Goal: Information Seeking & Learning: Learn about a topic

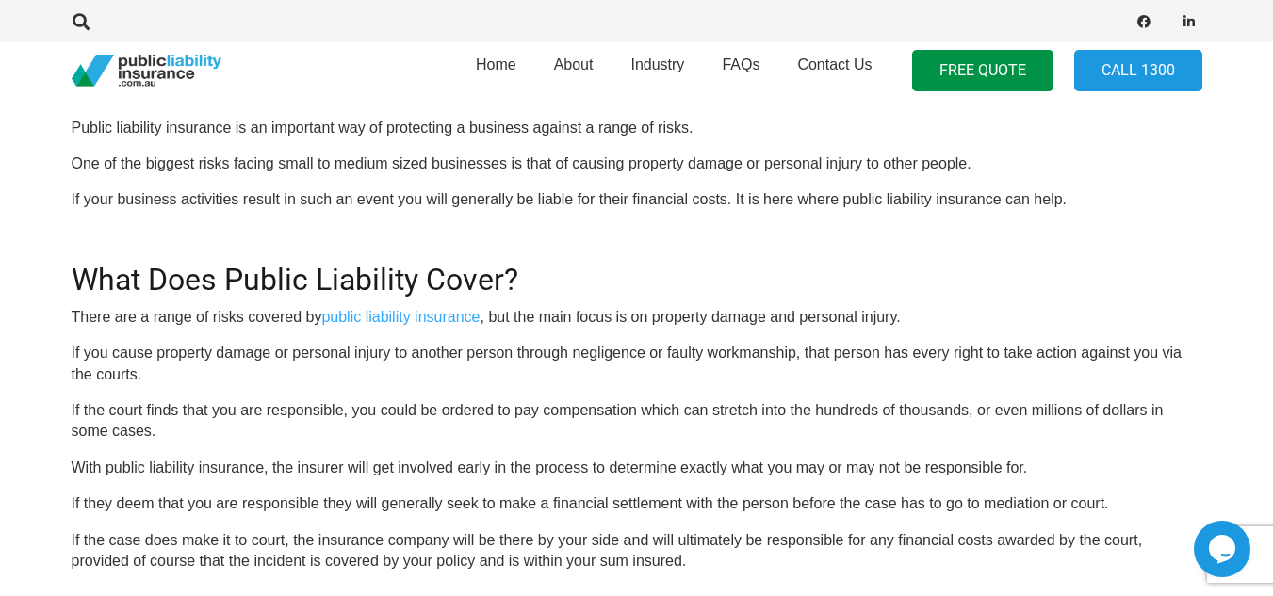
scroll to position [574, 0]
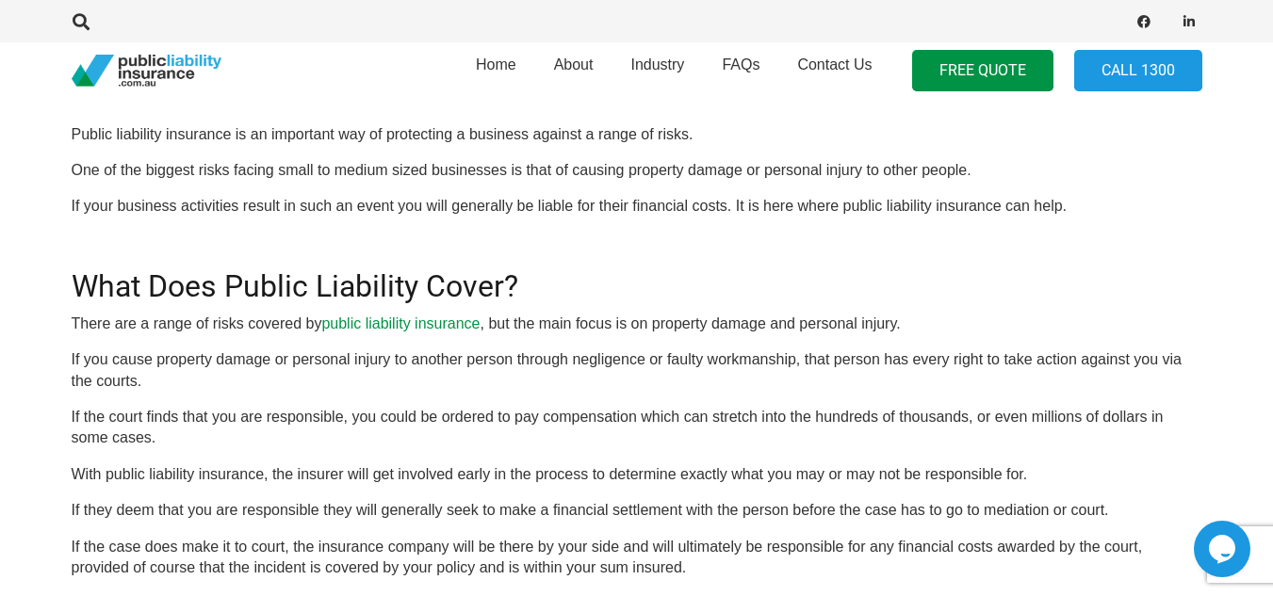
click at [378, 328] on link "public liability insurance" at bounding box center [400, 324] width 158 height 16
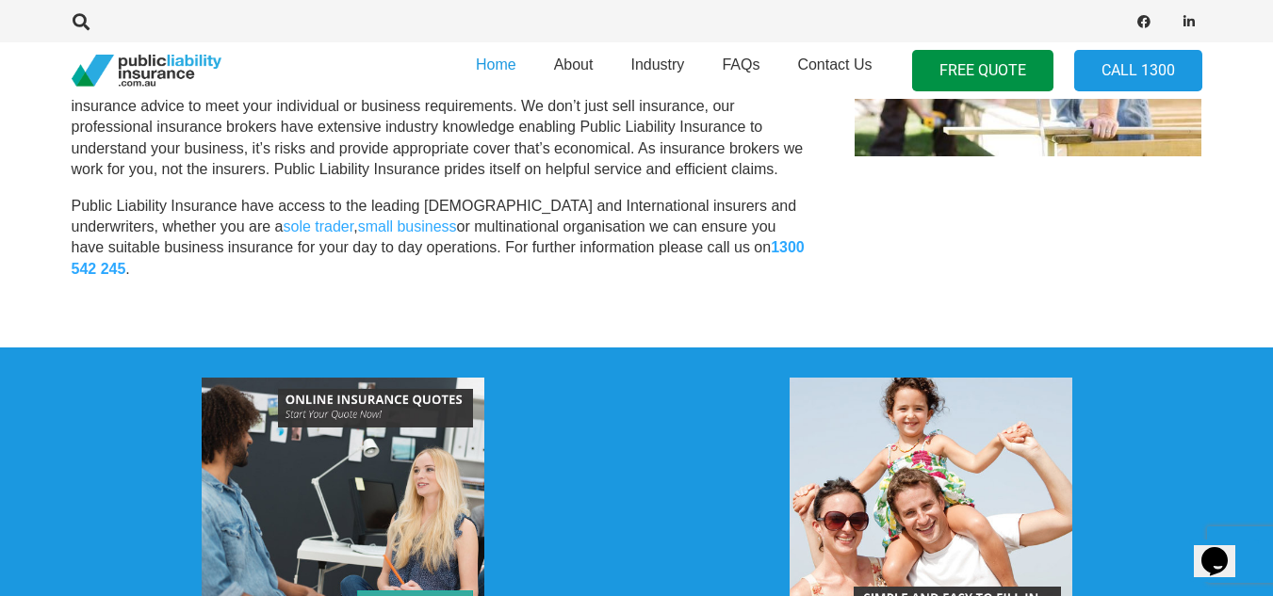
scroll to position [741, 0]
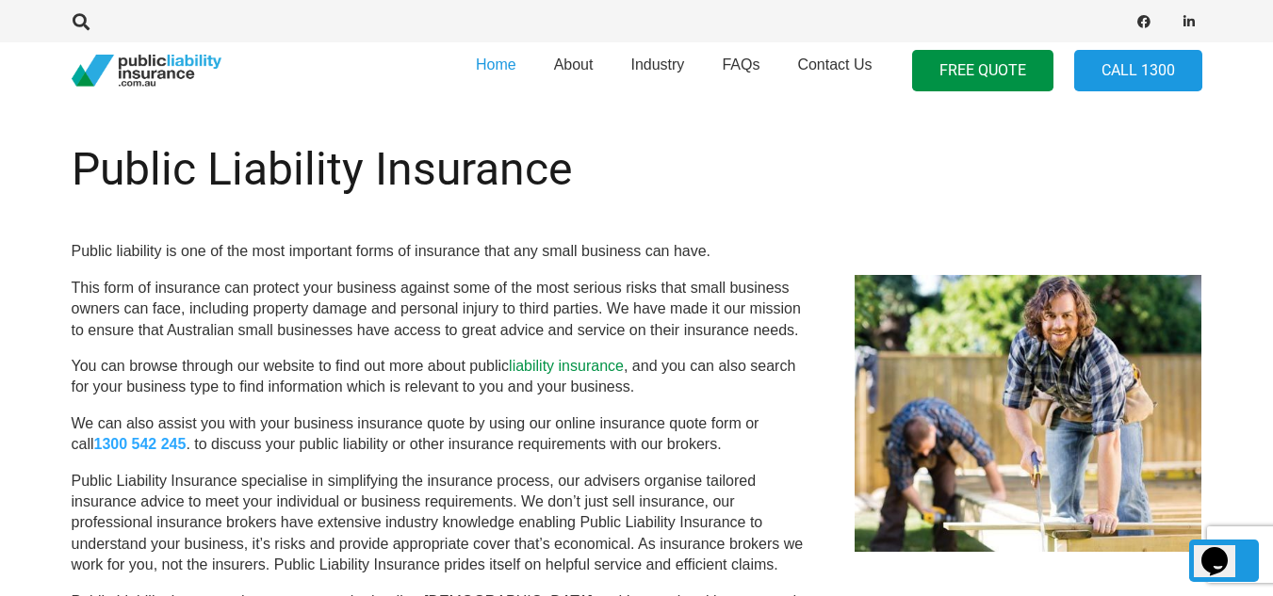
click at [546, 372] on link "liability insurance" at bounding box center [566, 366] width 115 height 16
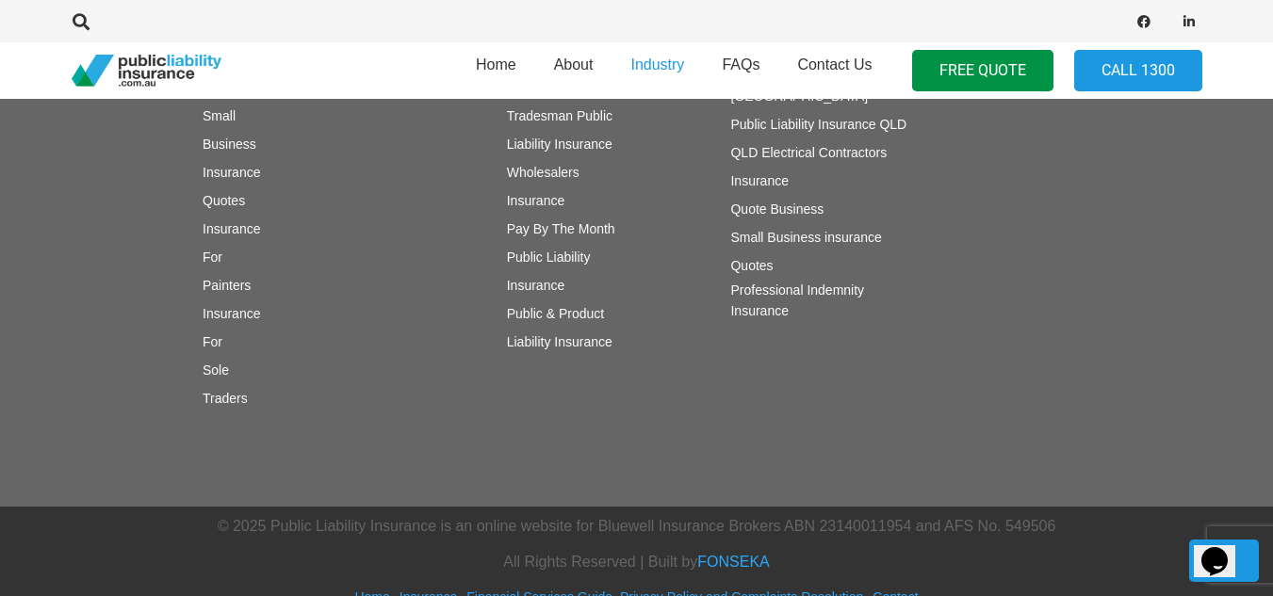
scroll to position [2315, 0]
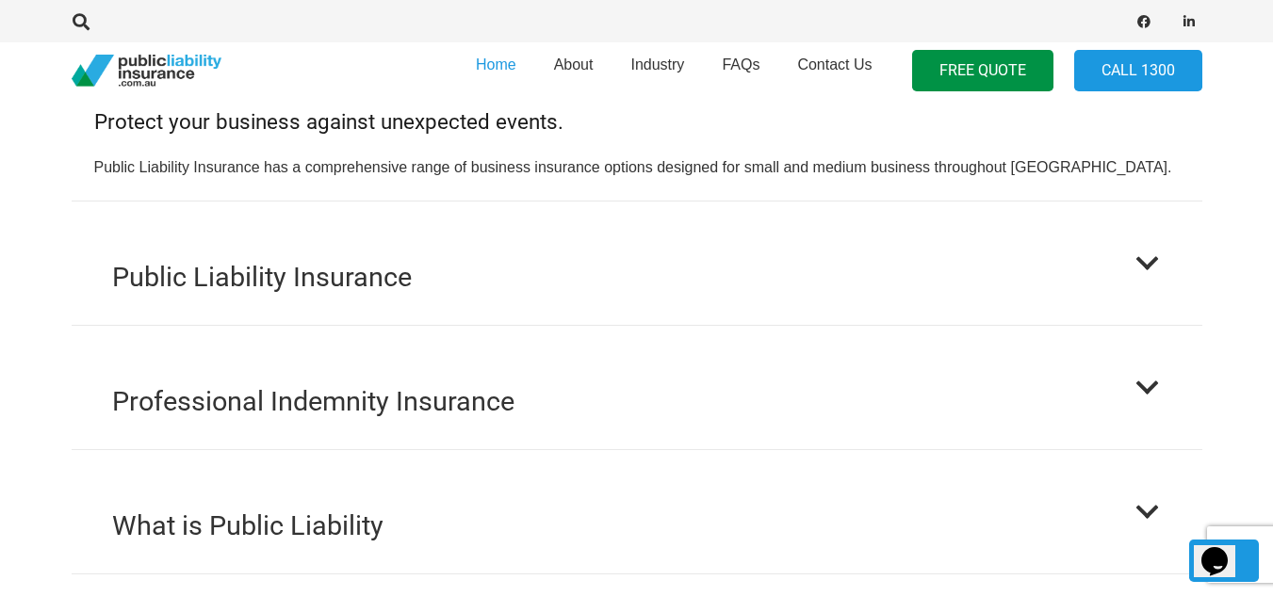
scroll to position [1857, 0]
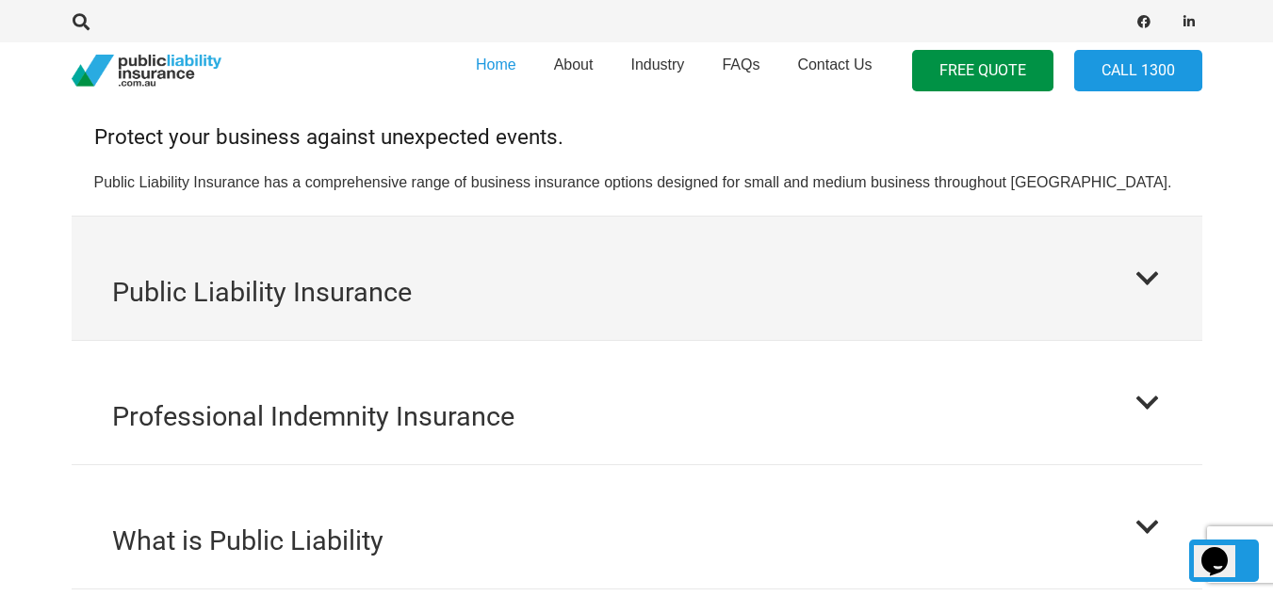
click at [441, 217] on button "Public Liability Insurance" at bounding box center [637, 278] width 1131 height 123
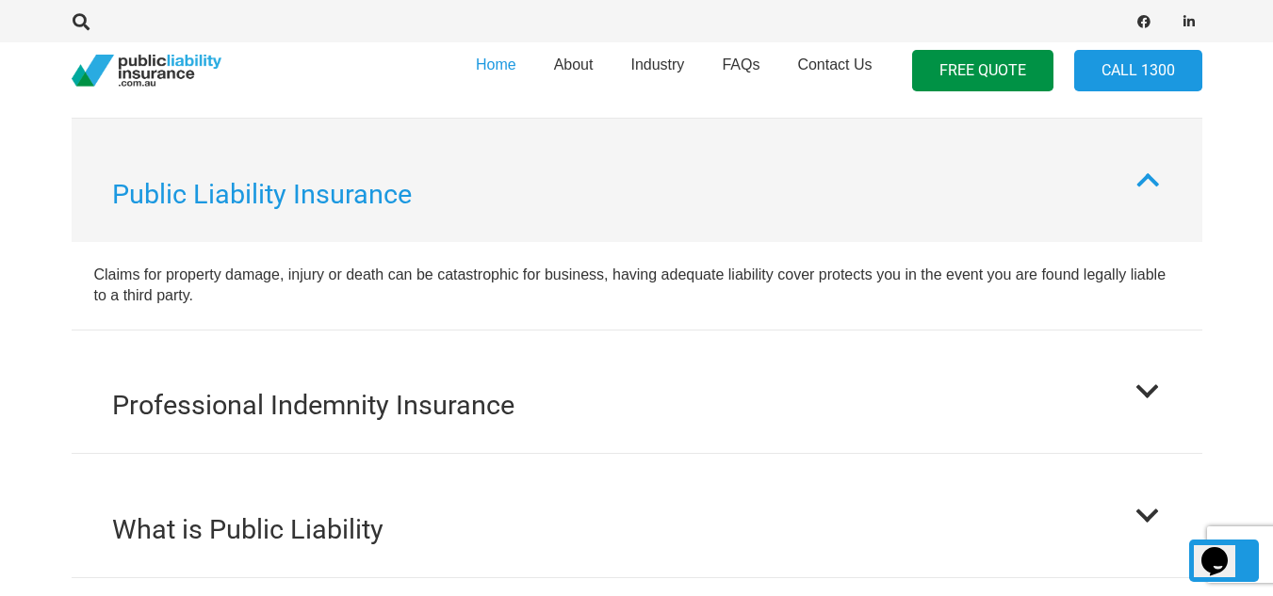
scroll to position [1840, 0]
click at [441, 214] on button "Public Liability Insurance" at bounding box center [637, 181] width 1131 height 123
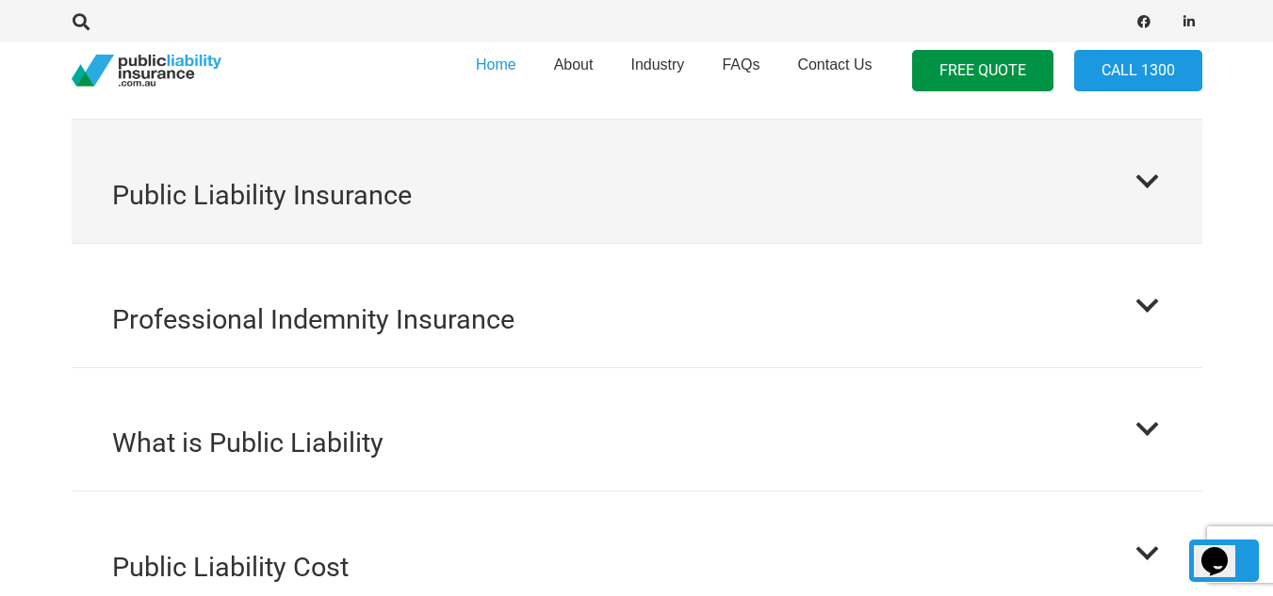
click at [1150, 168] on div at bounding box center [1147, 181] width 27 height 27
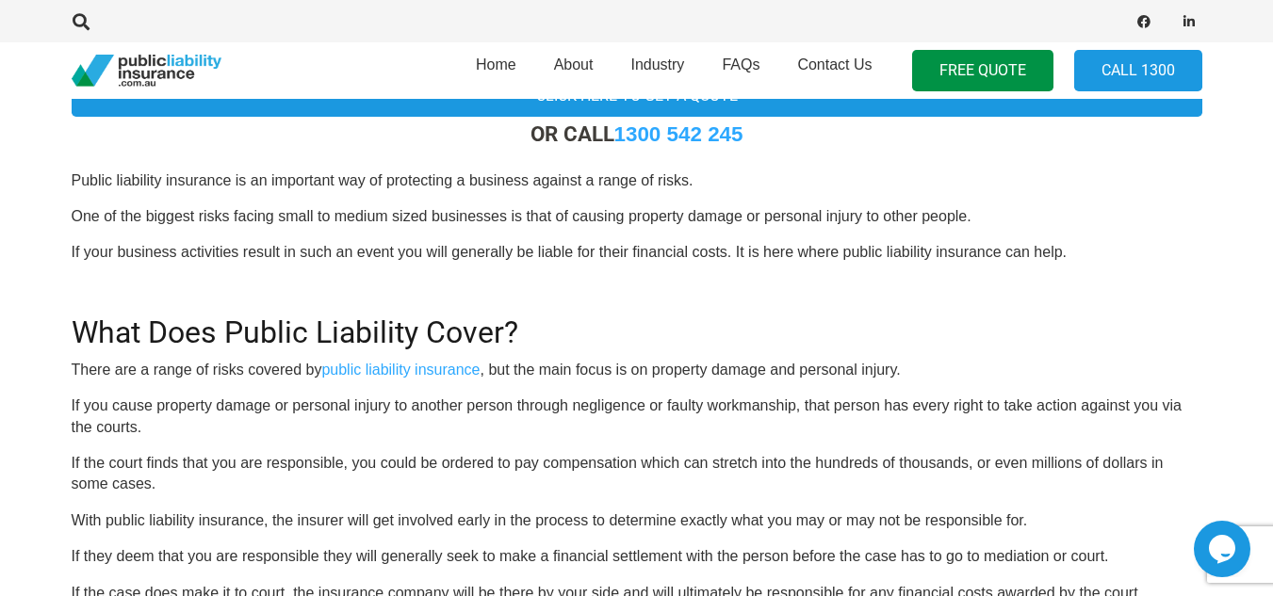
scroll to position [491, 0]
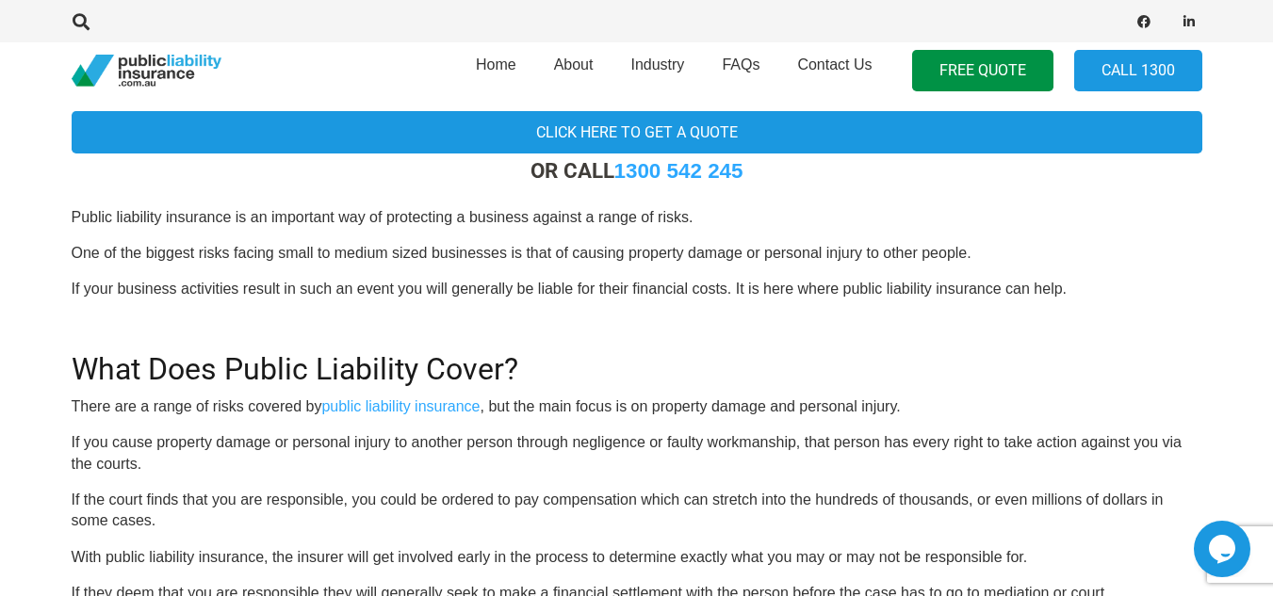
click at [271, 407] on p "There are a range of risks covered by public liability insurance , but the main…" at bounding box center [637, 407] width 1131 height 21
